Goal: Navigation & Orientation: Find specific page/section

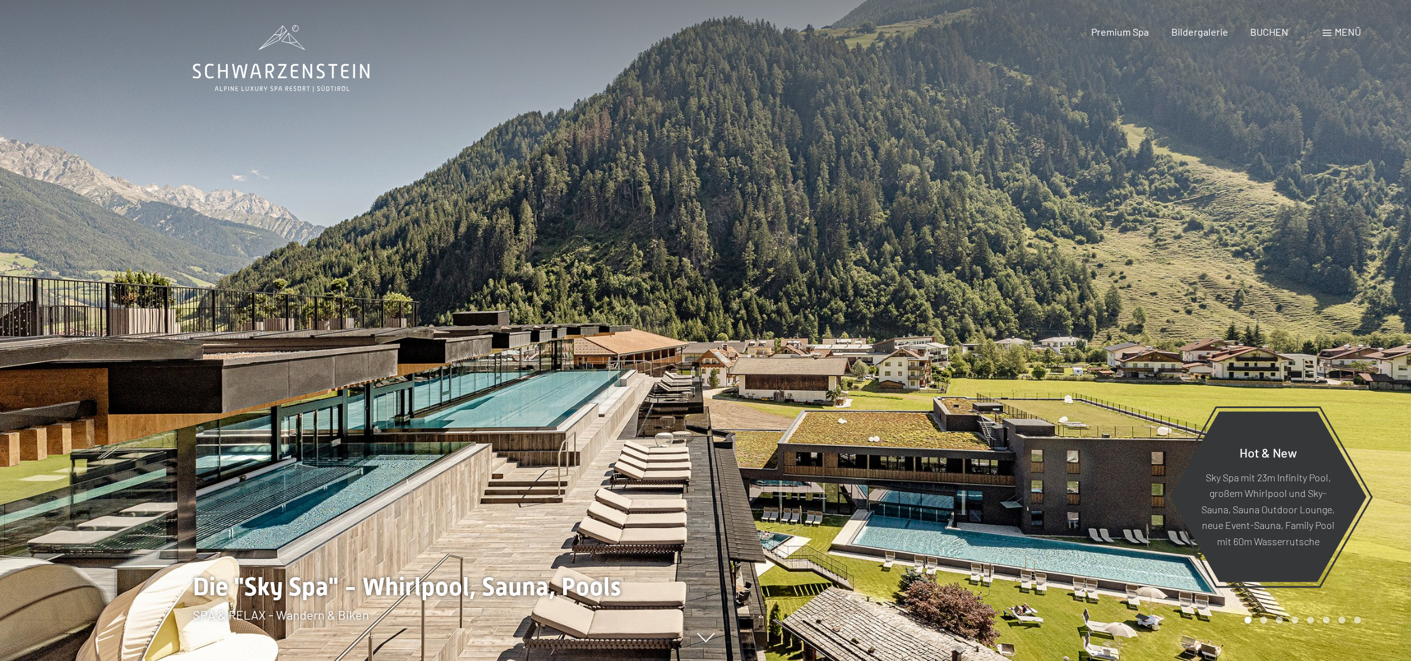
click at [1344, 33] on span "Menü" at bounding box center [1348, 32] width 26 height 12
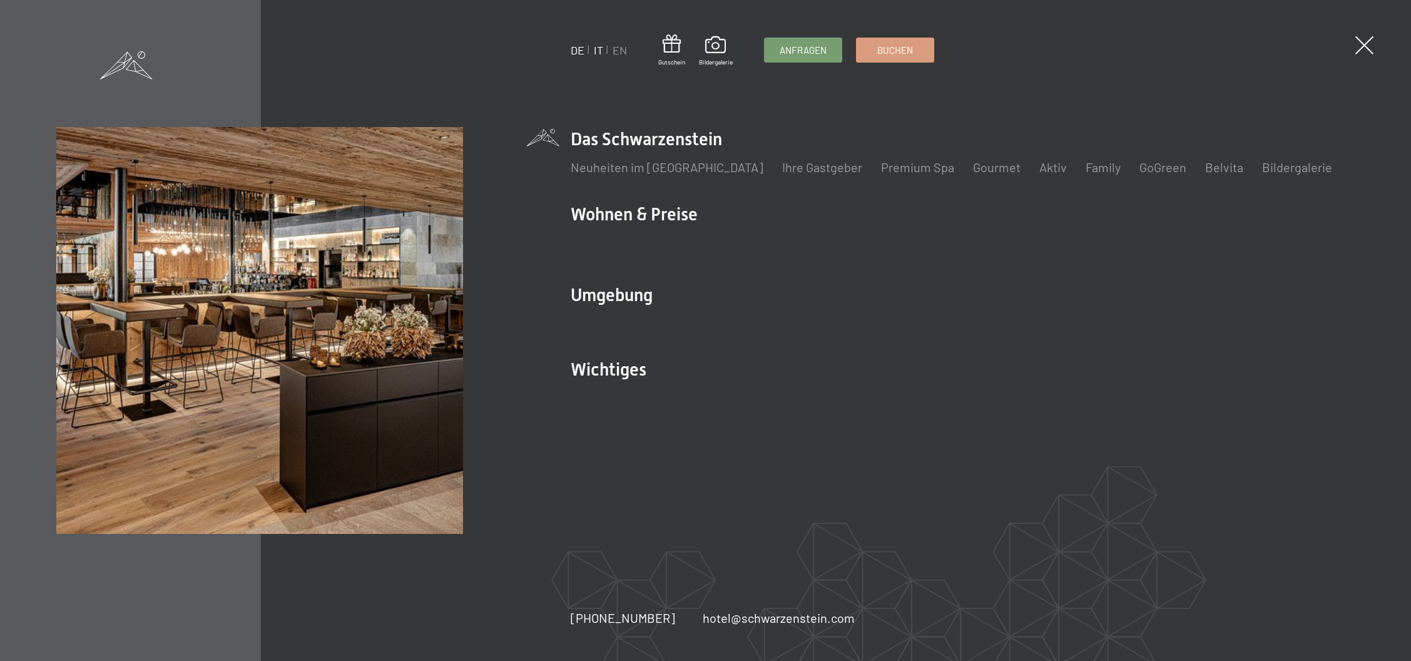
click at [596, 49] on link "IT" at bounding box center [598, 50] width 9 height 14
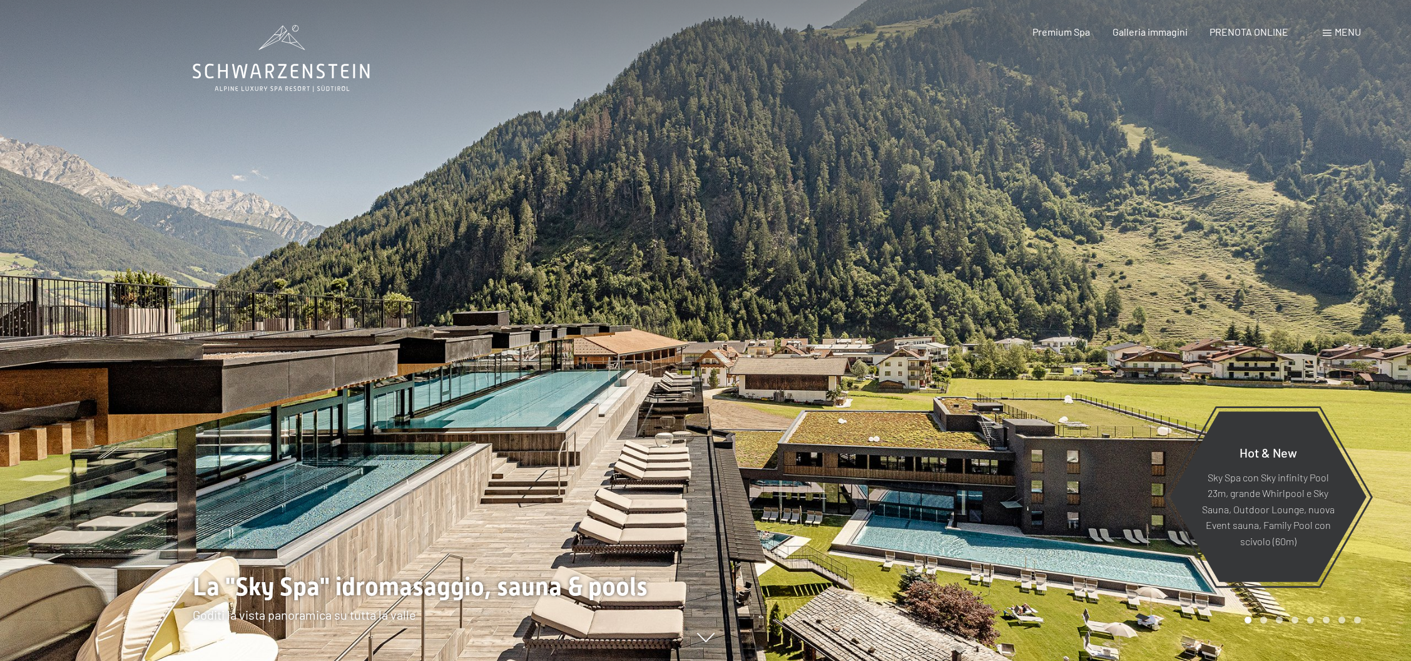
click at [1327, 34] on span at bounding box center [1327, 33] width 9 height 6
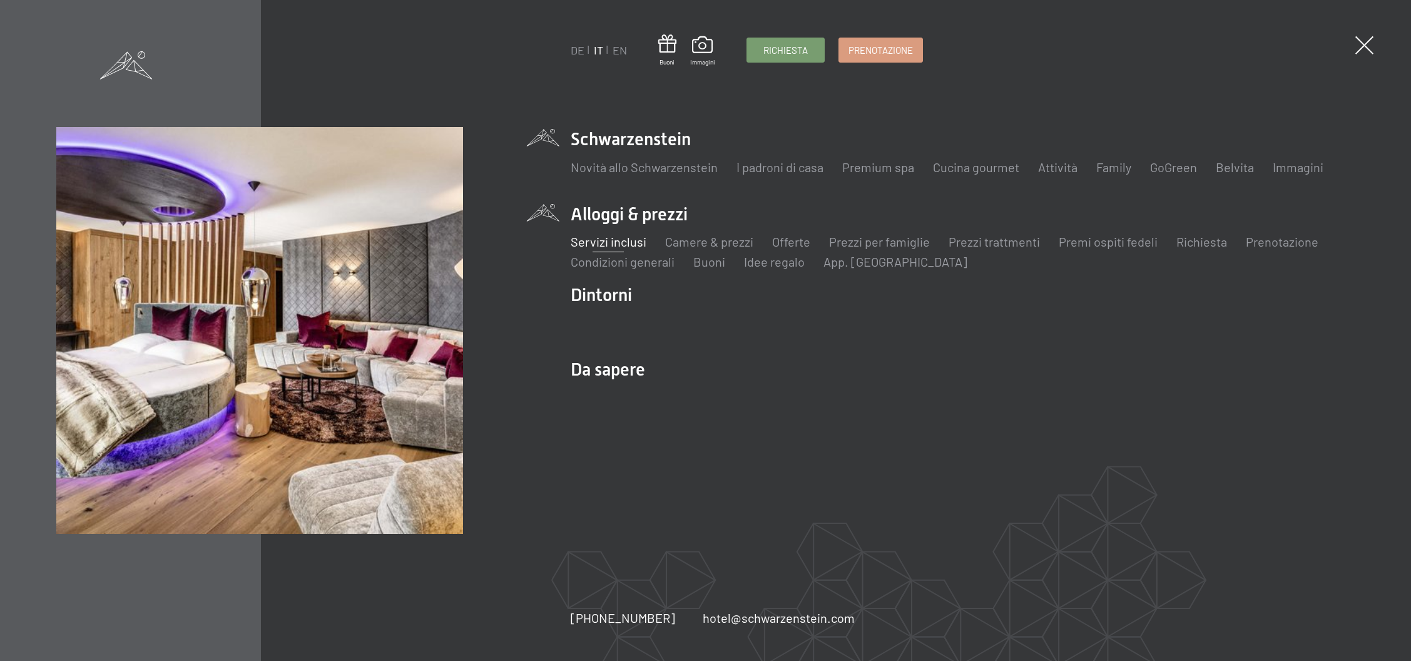
click at [598, 238] on link "Servizi inclusi" at bounding box center [609, 241] width 76 height 15
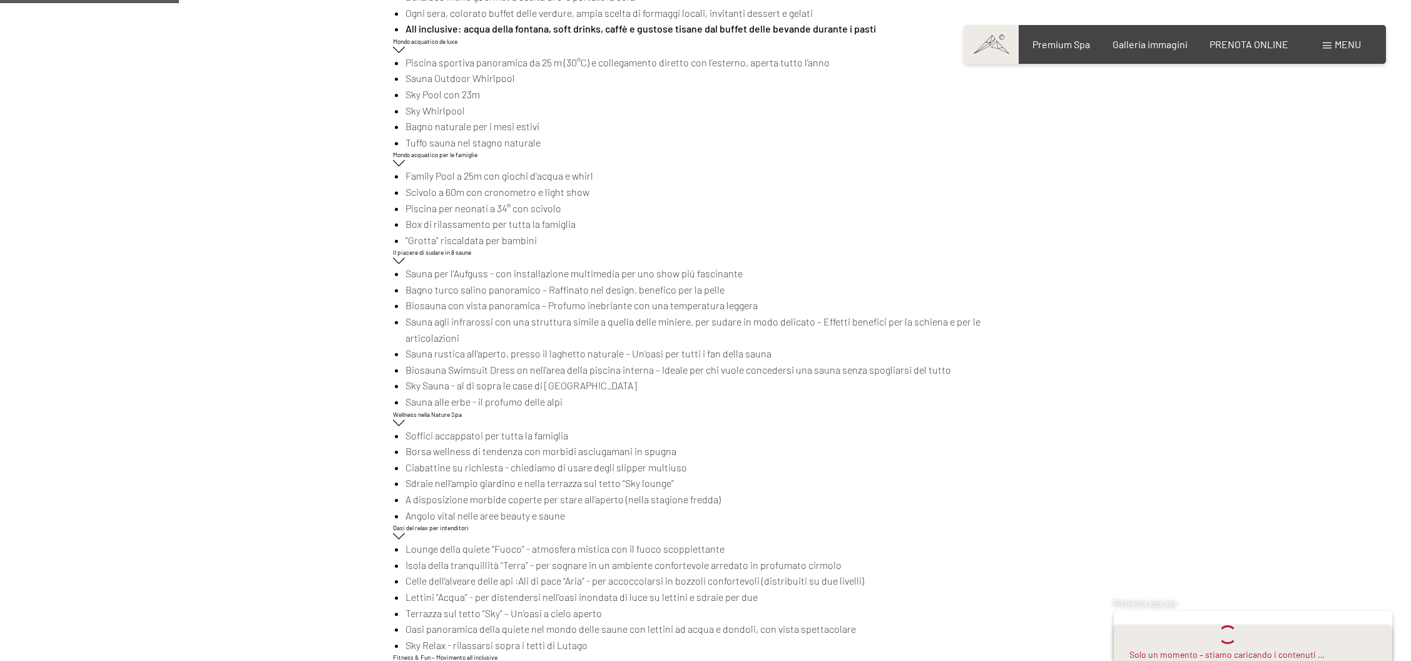
scroll to position [242, 0]
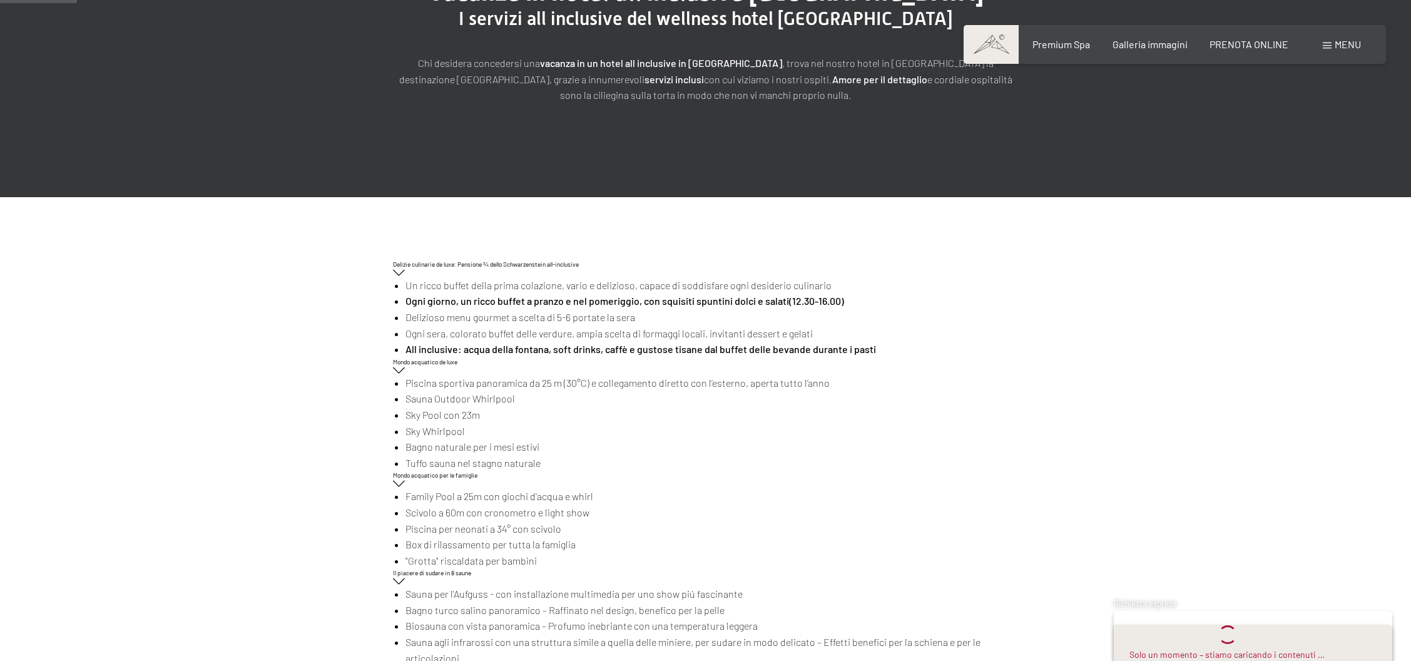
click at [1345, 43] on span "Menu" at bounding box center [1348, 44] width 26 height 12
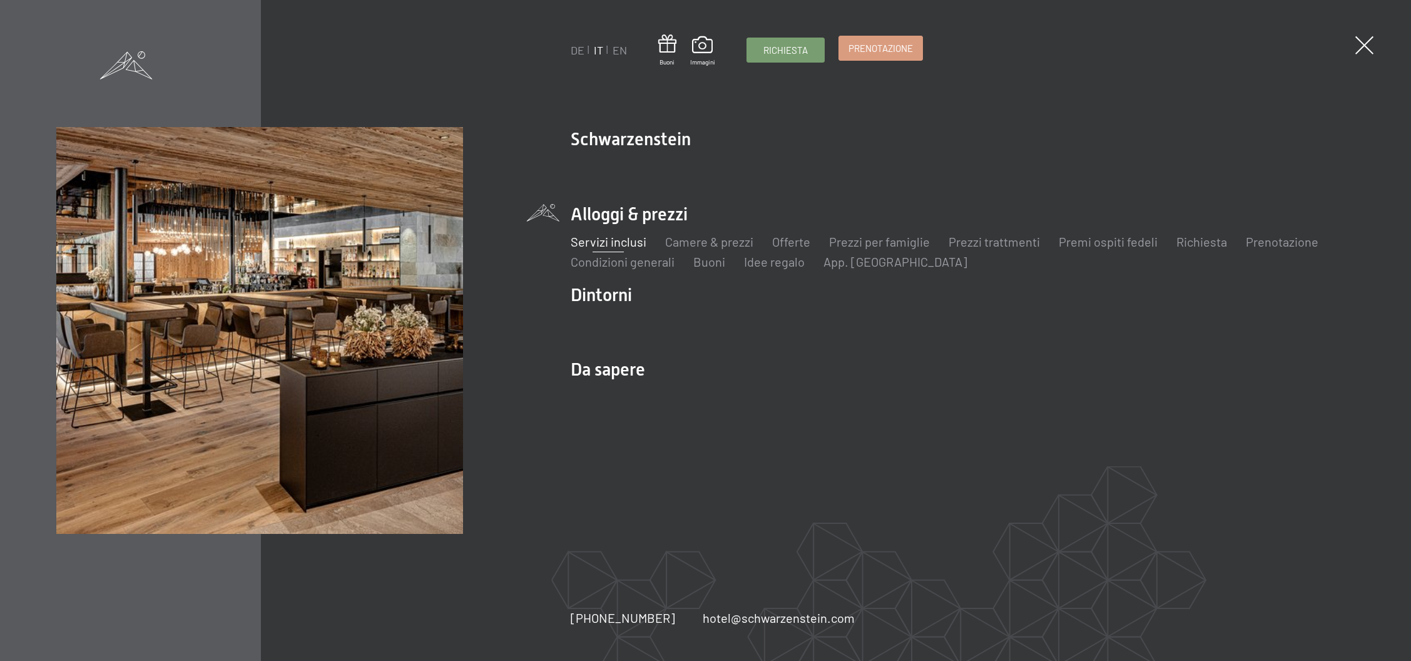
click at [864, 51] on span "Prenotazione" at bounding box center [881, 48] width 64 height 13
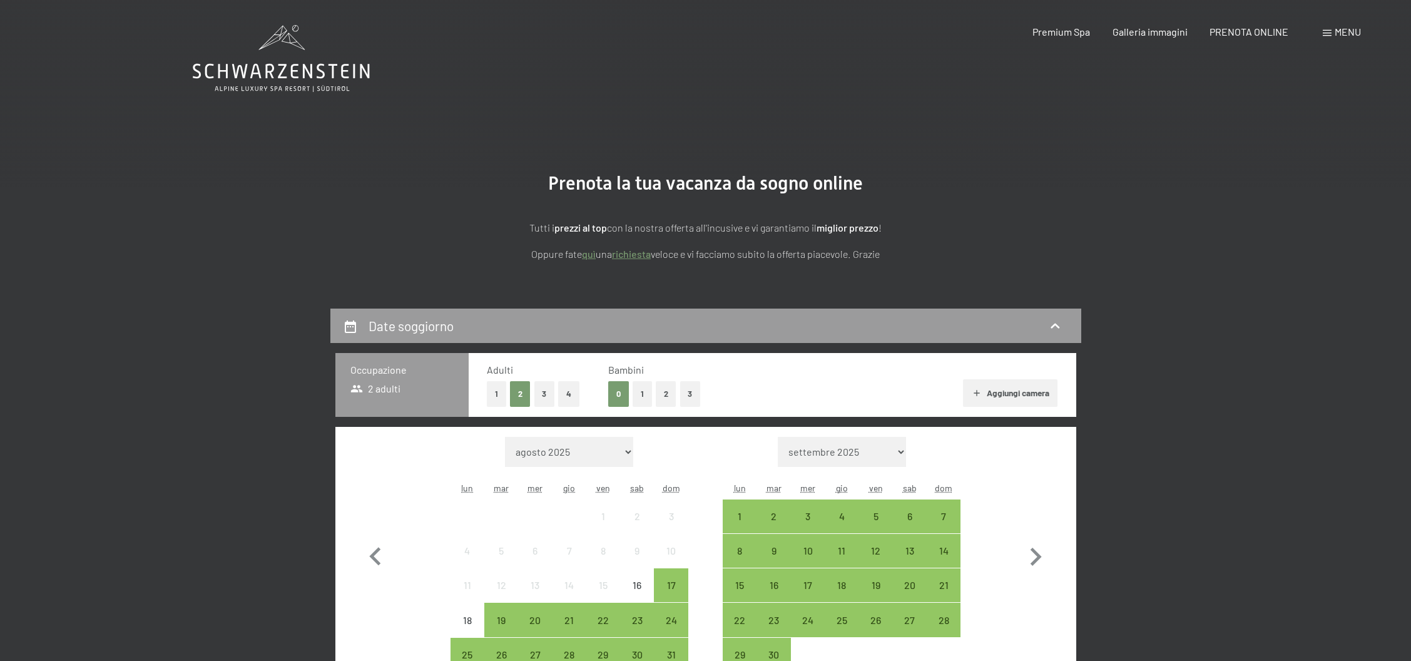
click at [1343, 31] on span "Menu" at bounding box center [1348, 32] width 26 height 12
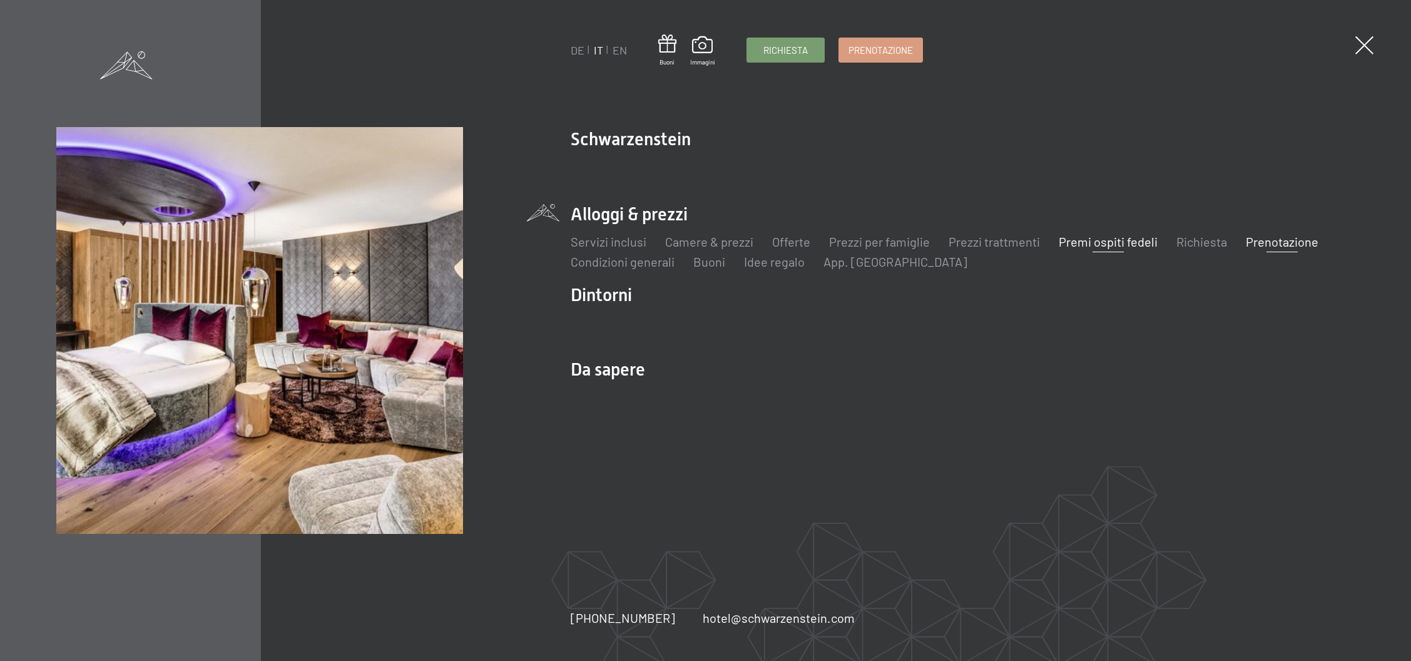
click at [1091, 245] on link "Premi ospiti fedeli" at bounding box center [1108, 241] width 99 height 15
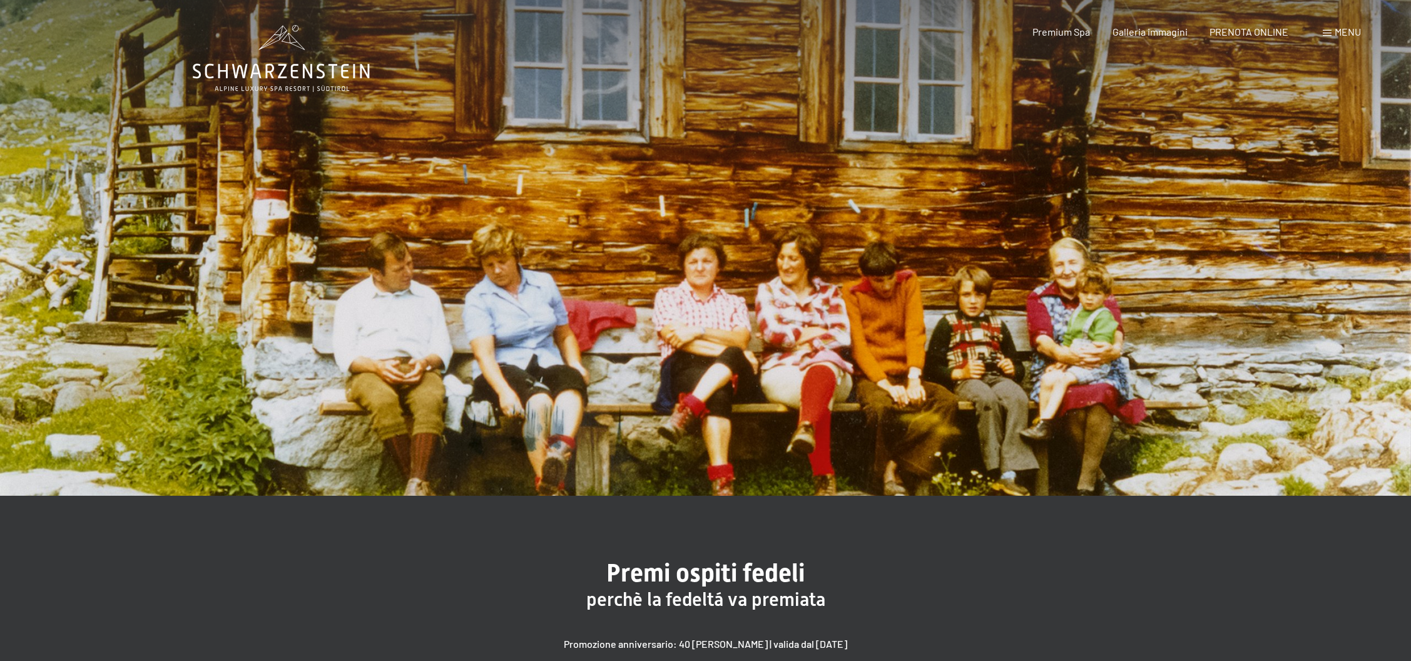
click at [1337, 31] on span "Menu" at bounding box center [1348, 32] width 26 height 12
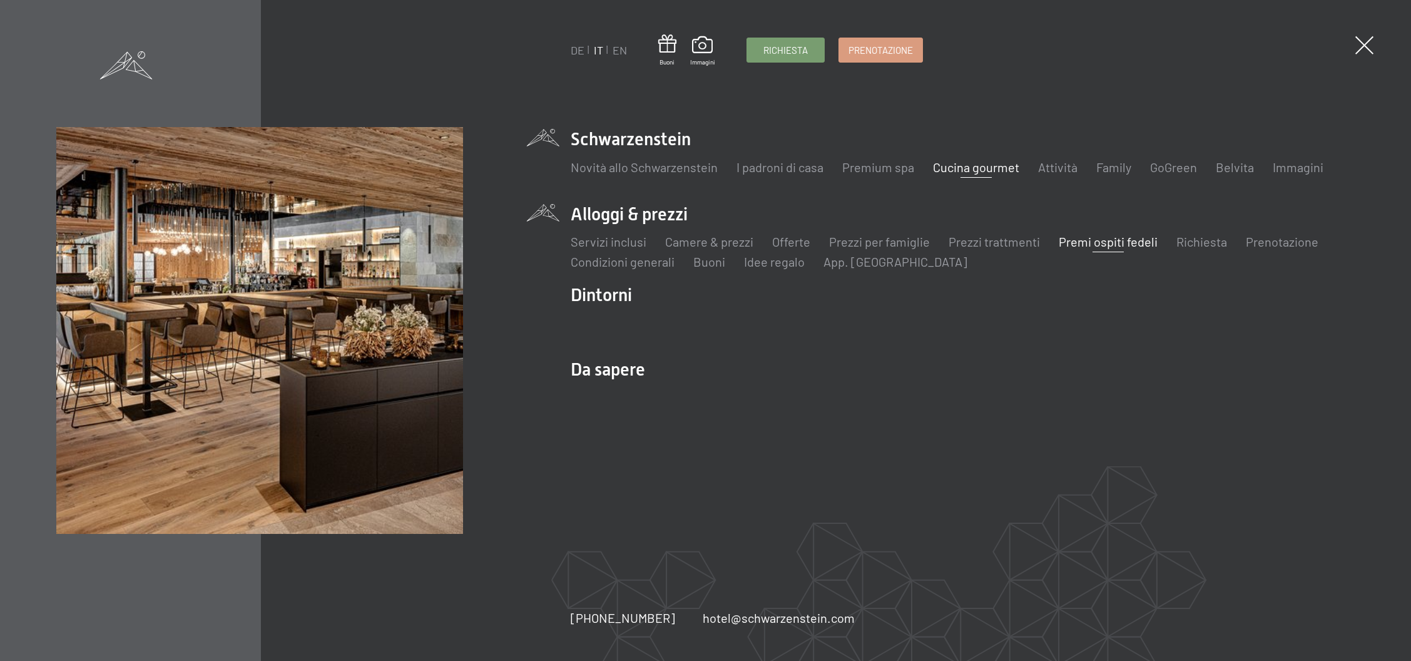
click at [971, 170] on link "Cucina gourmet" at bounding box center [976, 167] width 86 height 15
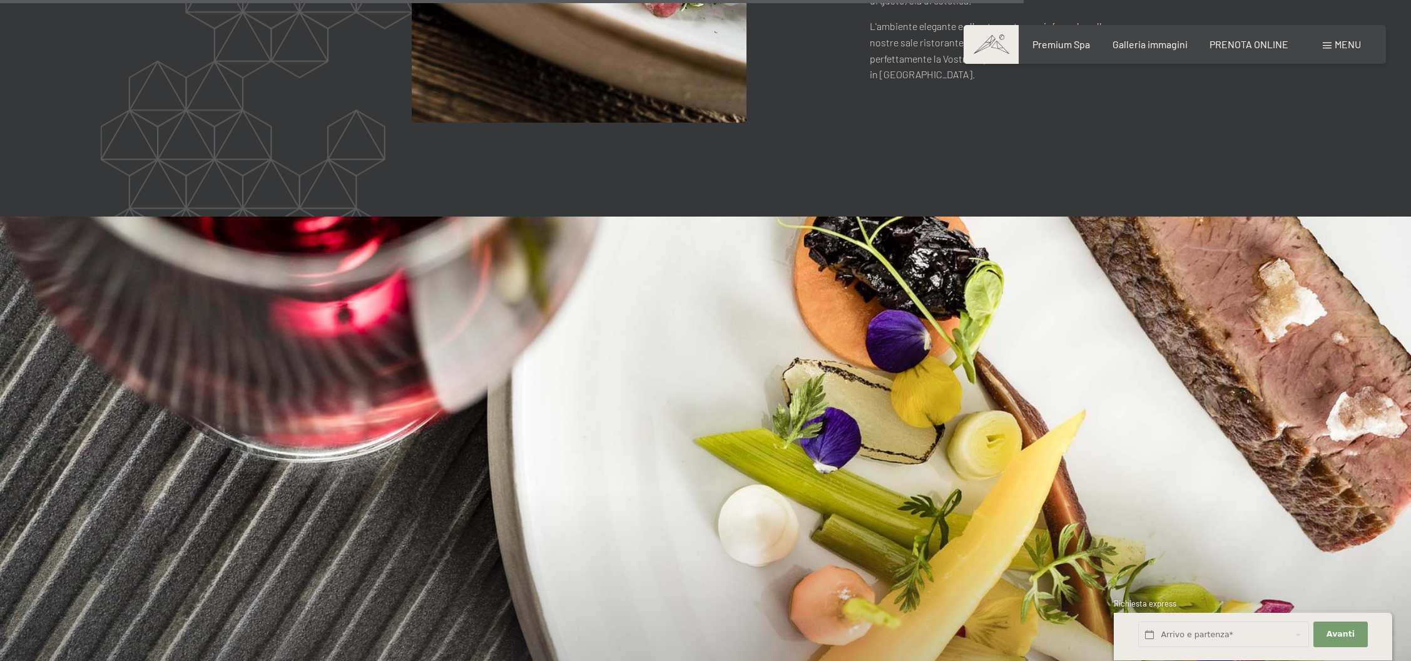
scroll to position [2890, 0]
